Goal: Task Accomplishment & Management: Manage account settings

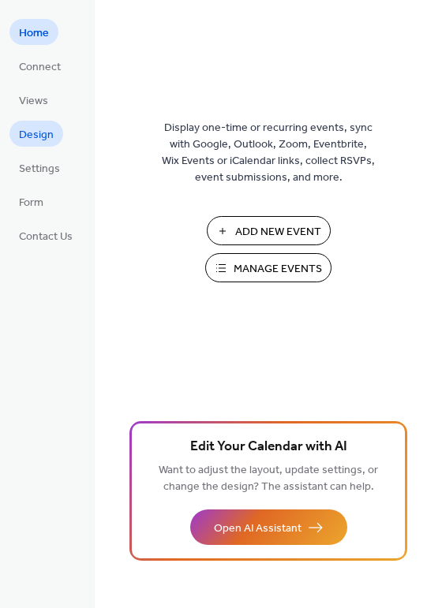
click at [26, 133] on span "Design" at bounding box center [36, 135] width 35 height 17
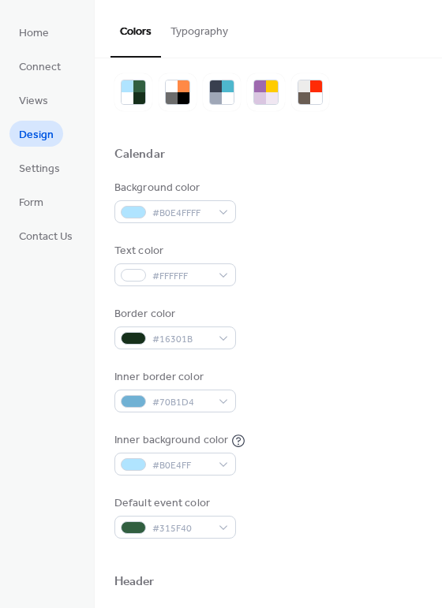
scroll to position [32, 0]
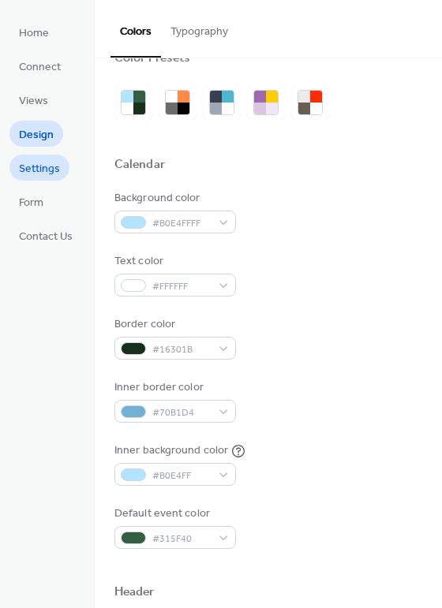
click at [32, 174] on span "Settings" at bounding box center [39, 169] width 41 height 17
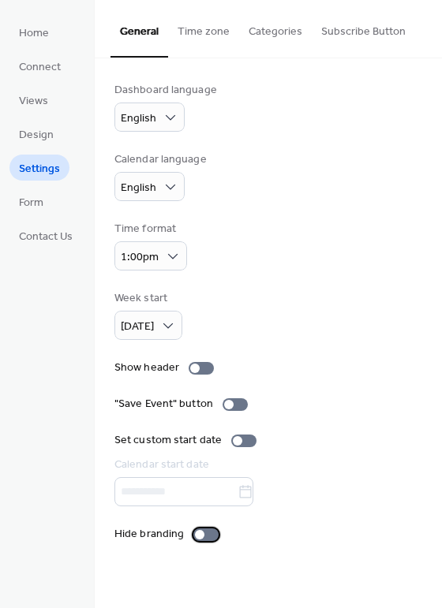
click at [199, 537] on div at bounding box center [199, 534] width 9 height 9
click at [37, 134] on span "Design" at bounding box center [36, 135] width 35 height 17
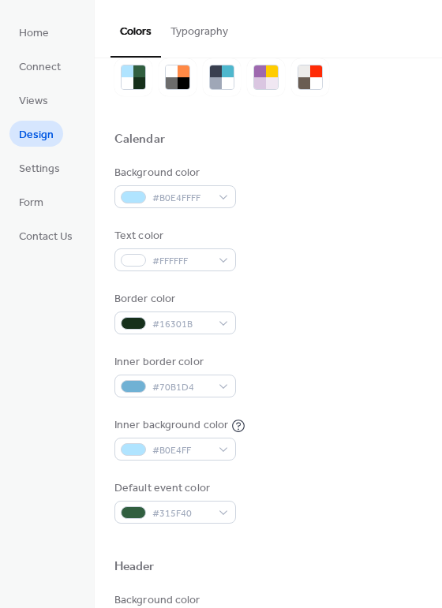
scroll to position [16, 0]
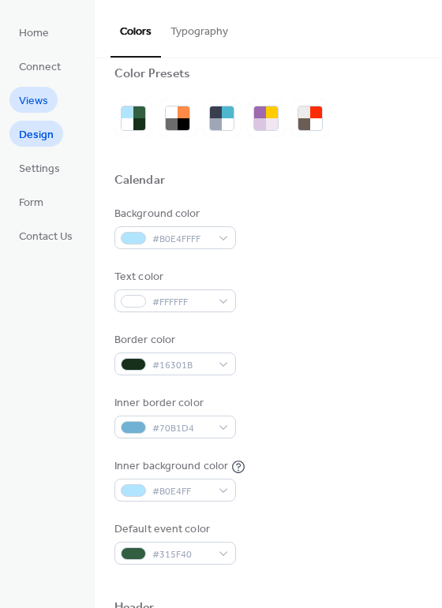
click at [24, 98] on span "Views" at bounding box center [33, 101] width 29 height 17
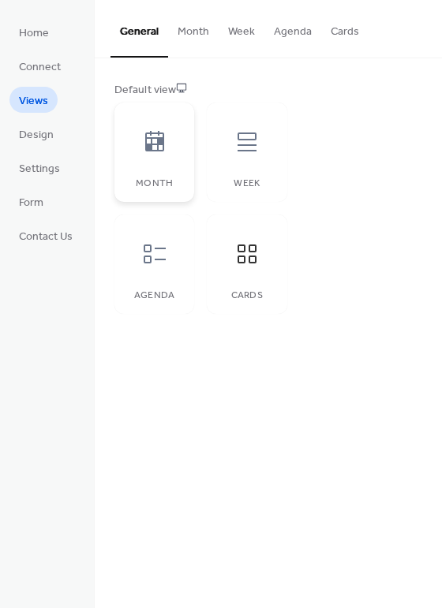
click at [151, 144] on icon at bounding box center [154, 141] width 19 height 21
click at [29, 131] on span "Design" at bounding box center [36, 135] width 35 height 17
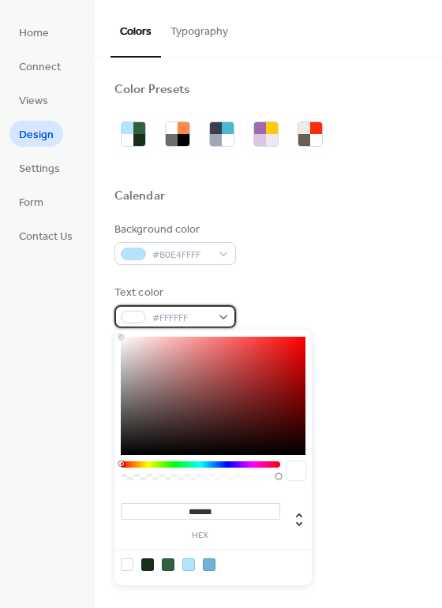
click at [218, 316] on div "#FFFFFF" at bounding box center [174, 316] width 121 height 23
click at [147, 565] on div at bounding box center [147, 564] width 13 height 13
type input "*******"
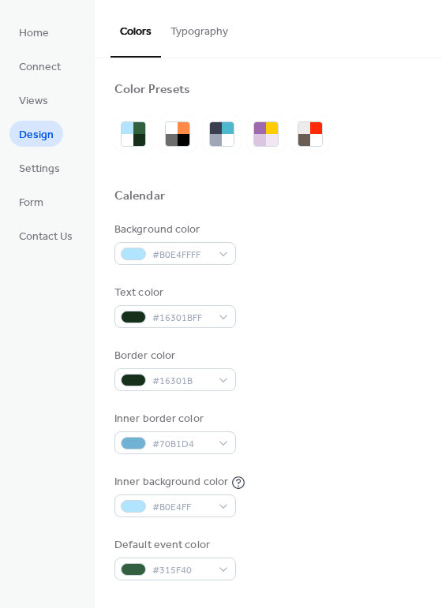
click at [356, 465] on div "Background color #B0E4FFFF Text color #16301BFF Border color #16301B Inner bord…" at bounding box center [268, 401] width 308 height 359
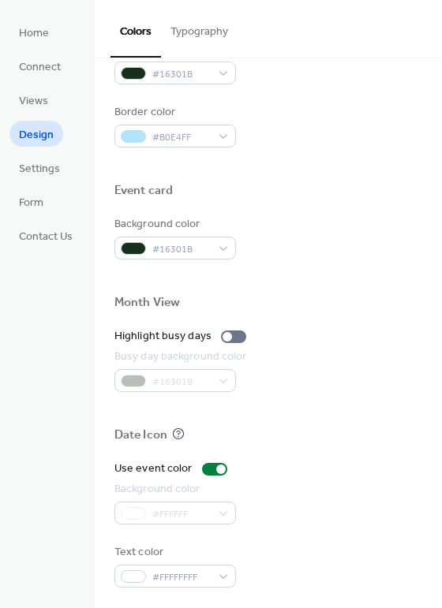
scroll to position [670, 0]
